Goal: Find specific page/section: Find specific page/section

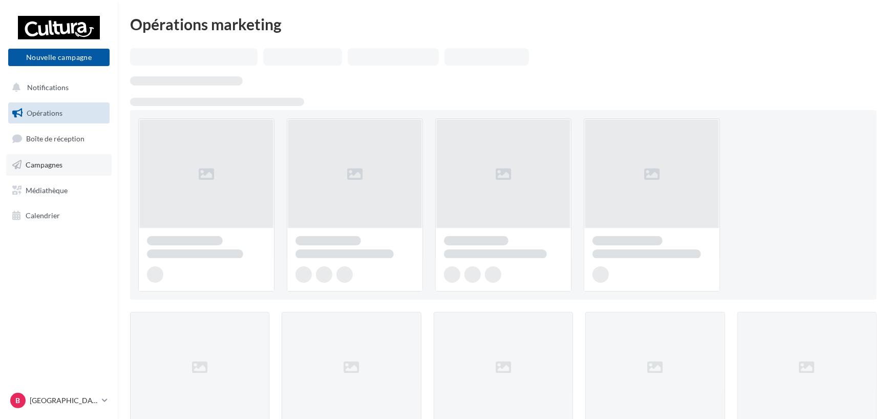
click at [49, 164] on span "Campagnes" at bounding box center [44, 164] width 37 height 9
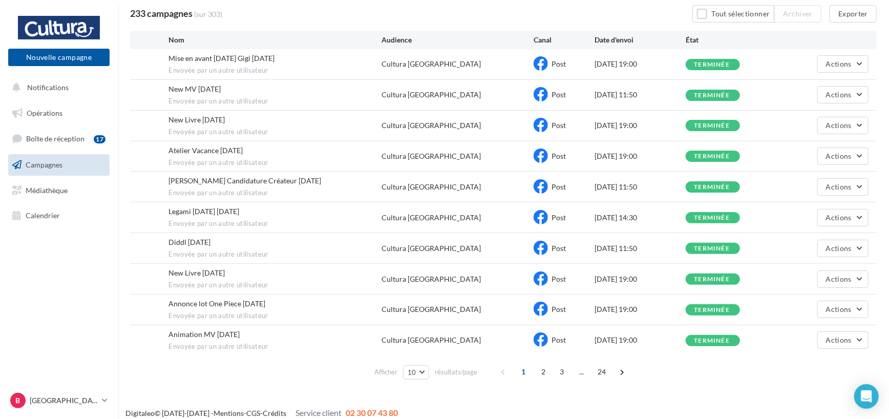
scroll to position [91, 0]
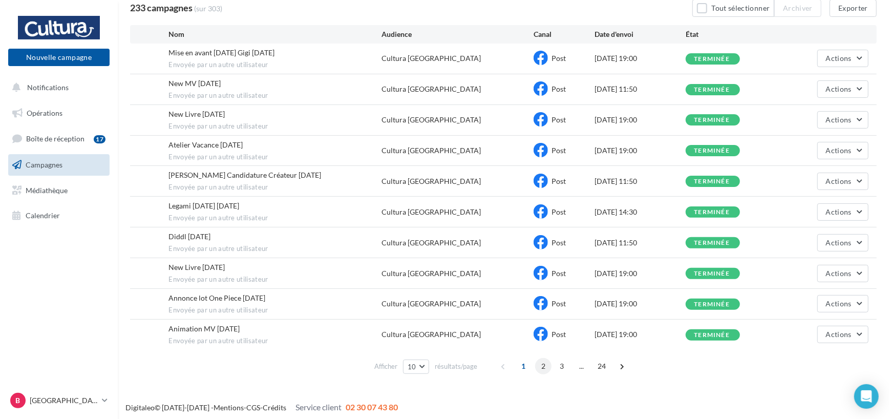
click at [537, 364] on span "2" at bounding box center [543, 366] width 16 height 16
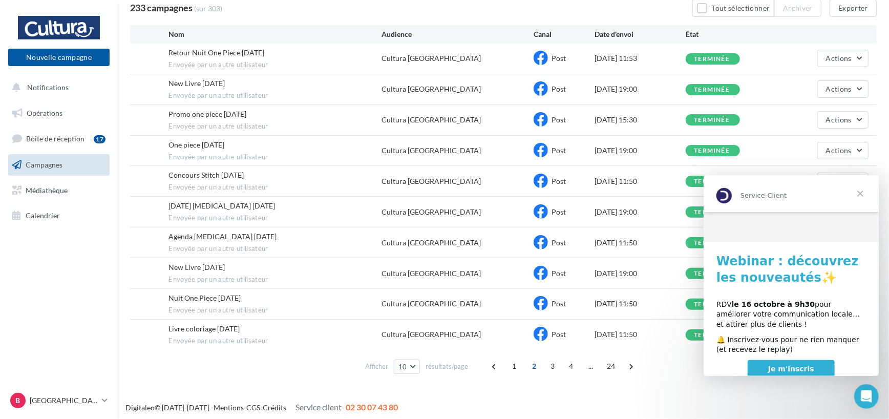
scroll to position [70, 0]
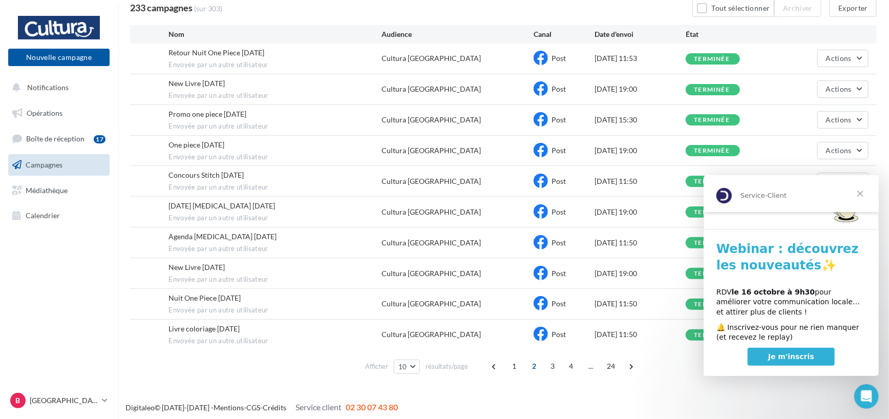
click at [862, 192] on span "Fermer" at bounding box center [859, 193] width 37 height 37
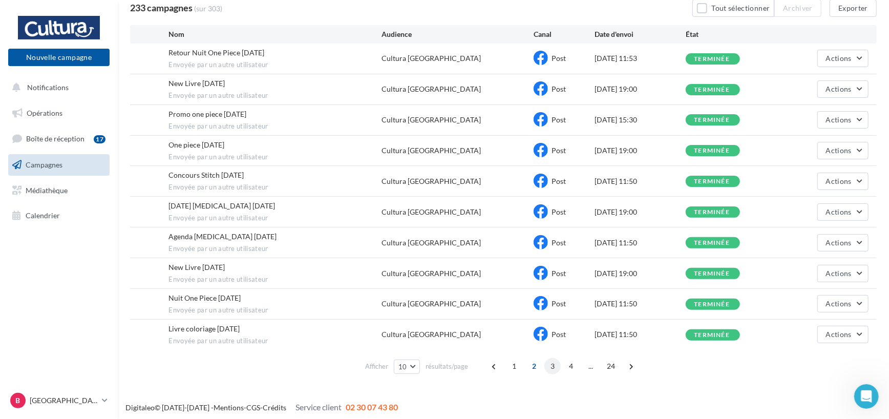
click at [557, 364] on span "3" at bounding box center [552, 366] width 16 height 16
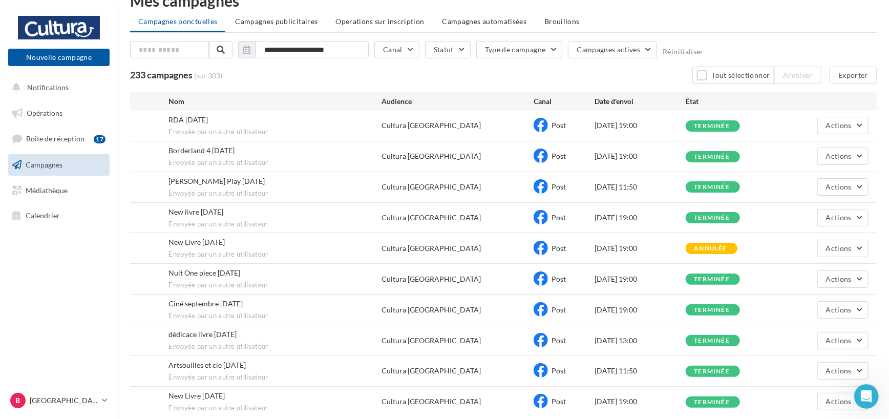
scroll to position [91, 0]
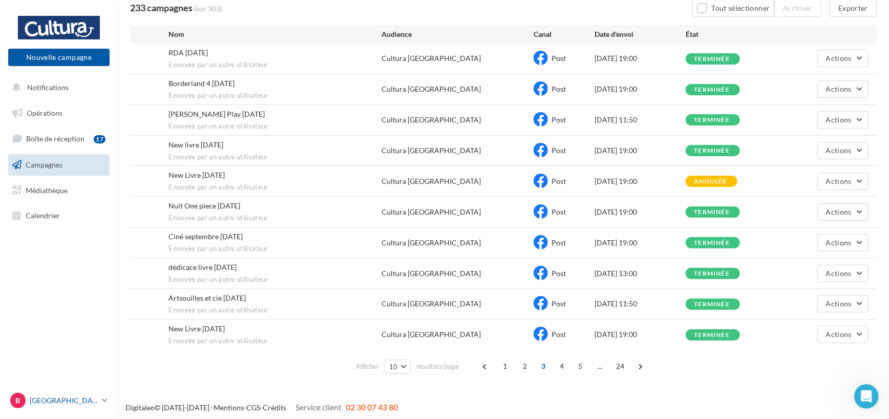
click at [39, 398] on p "[GEOGRAPHIC_DATA]" at bounding box center [64, 400] width 68 height 10
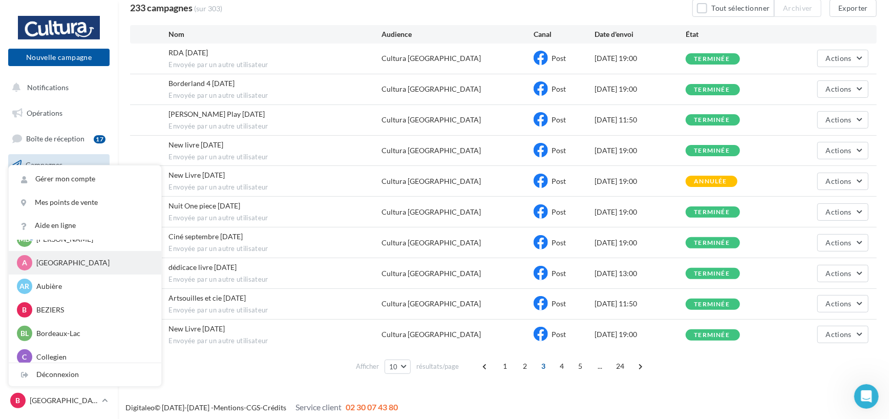
scroll to position [102, 0]
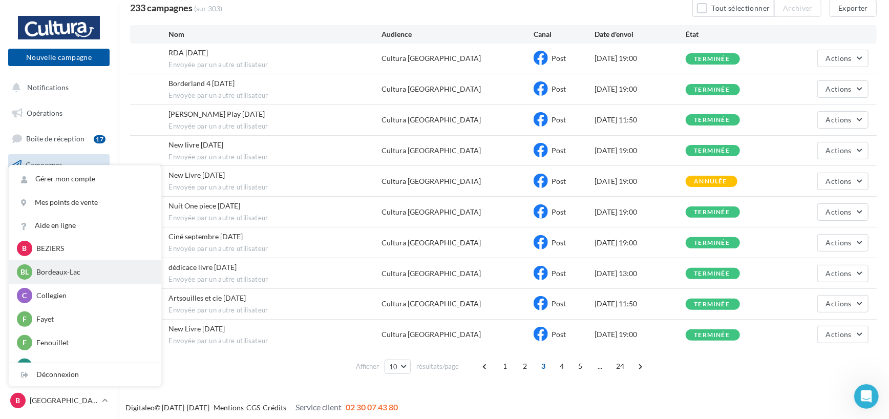
click at [76, 275] on p "Bordeaux-Lac" at bounding box center [92, 272] width 113 height 10
